Goal: Find specific page/section: Find specific page/section

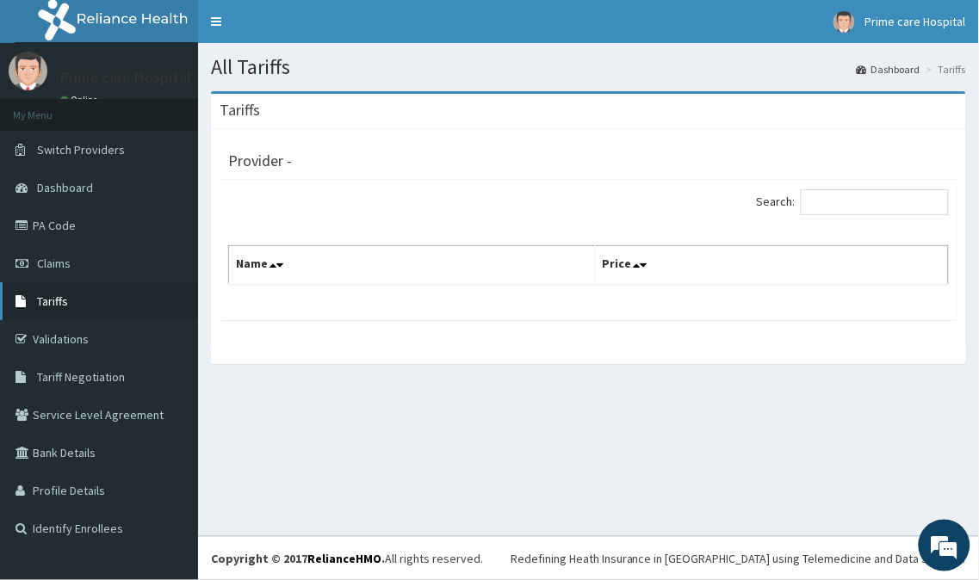
click at [74, 299] on link "Tariffs" at bounding box center [99, 301] width 198 height 38
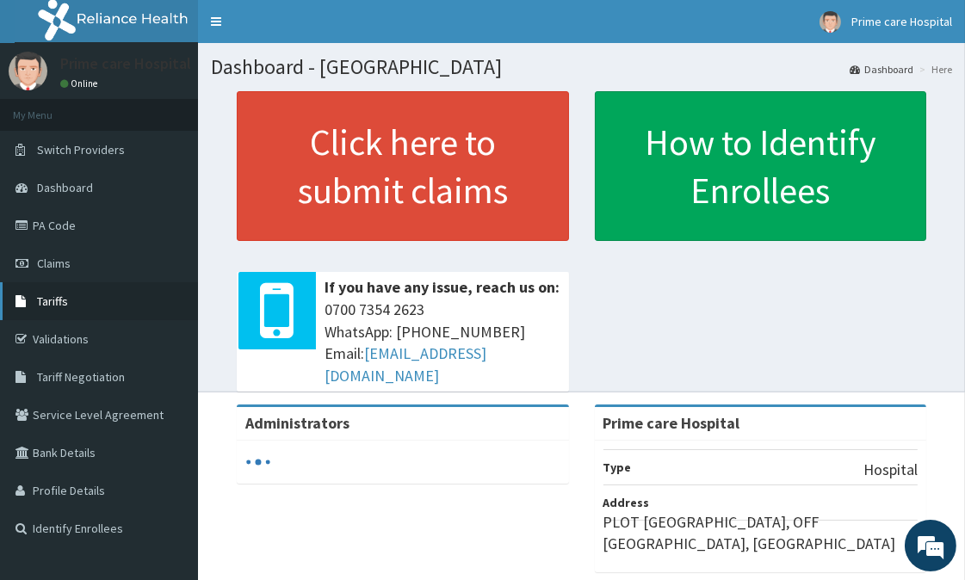
click at [81, 298] on link "Tariffs" at bounding box center [99, 301] width 198 height 38
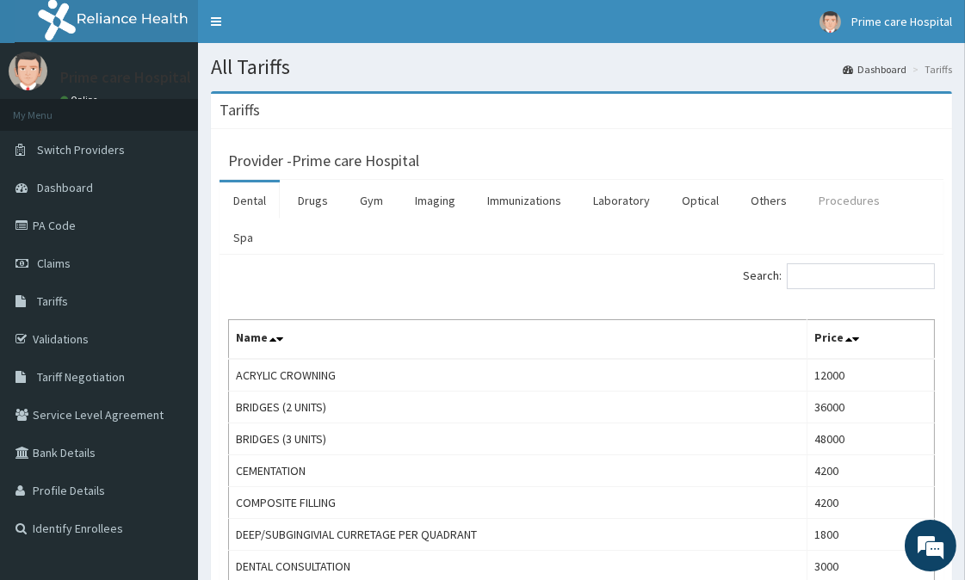
click at [839, 201] on link "Procedures" at bounding box center [849, 201] width 89 height 36
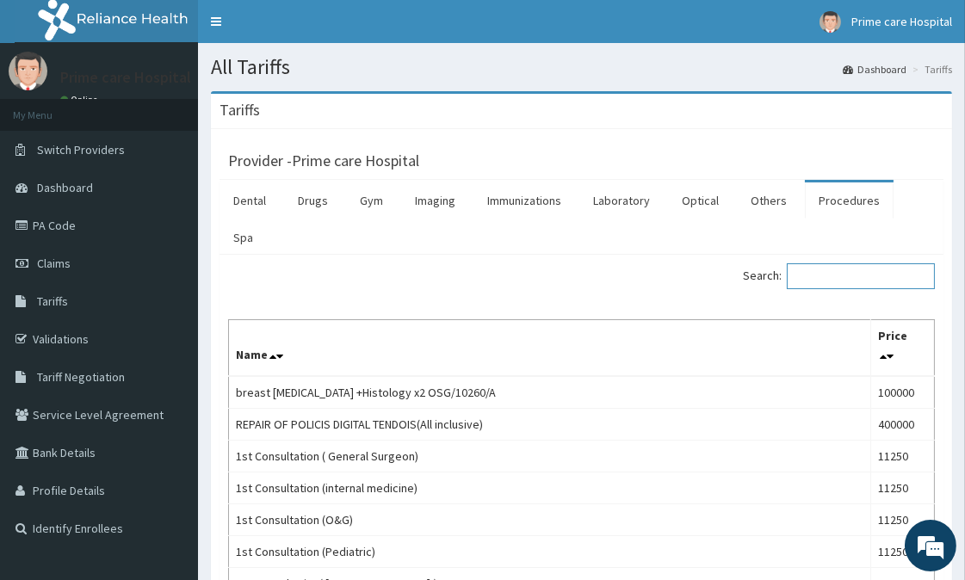
click at [832, 263] on input "Search:" at bounding box center [861, 276] width 148 height 26
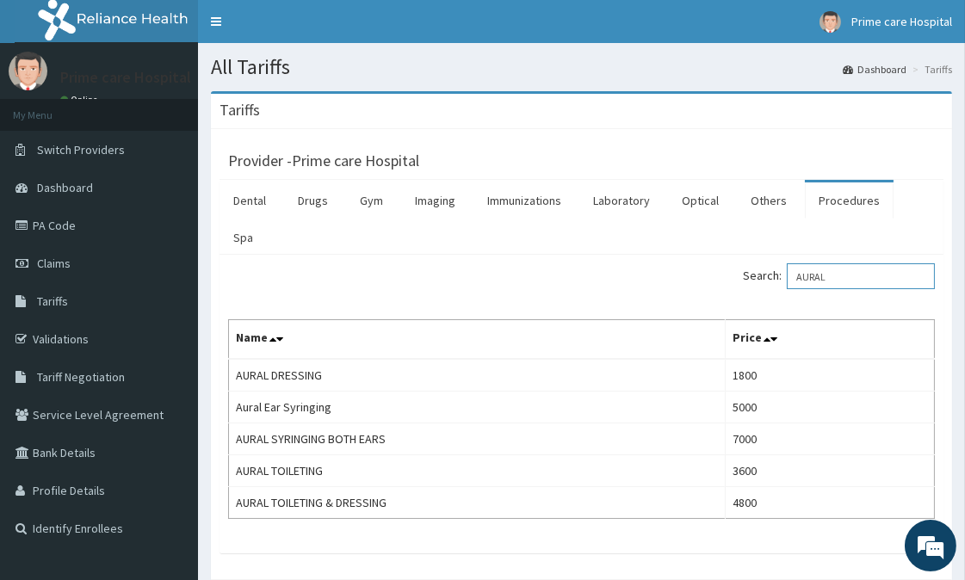
type input "AURAL"
click at [92, 369] on span "Tariff Negotiation" at bounding box center [81, 376] width 88 height 15
